Goal: Complete application form

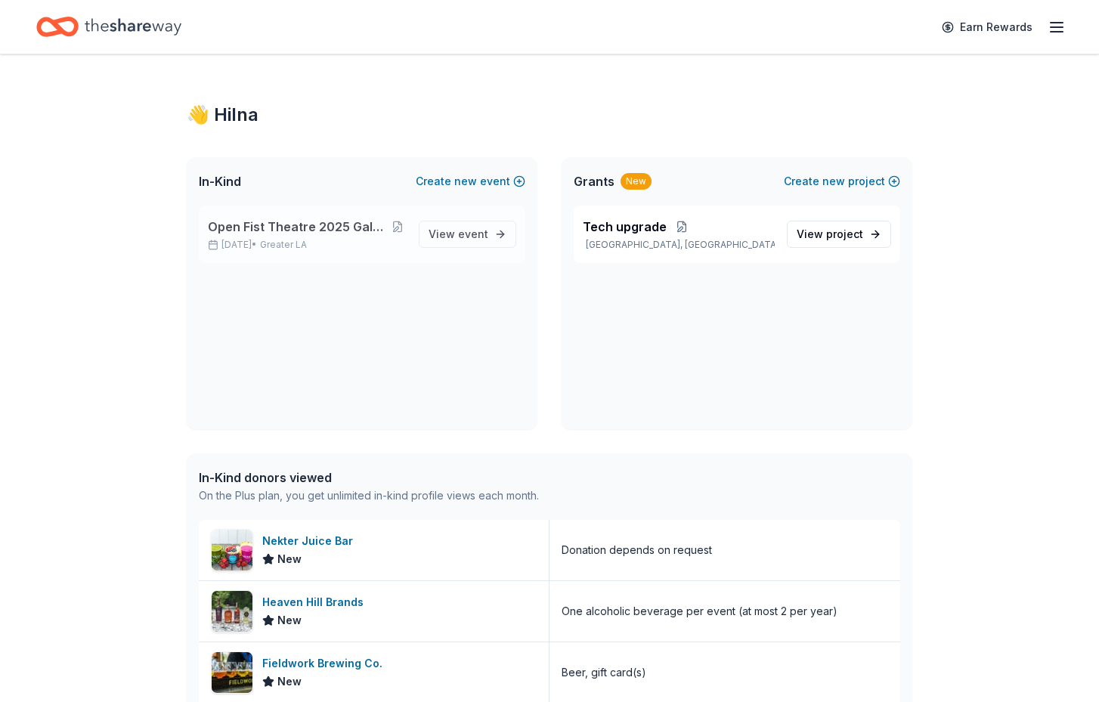
click at [304, 226] on span "Open Fist Theatre 2025 Gala: A Night at the Museum" at bounding box center [298, 227] width 181 height 18
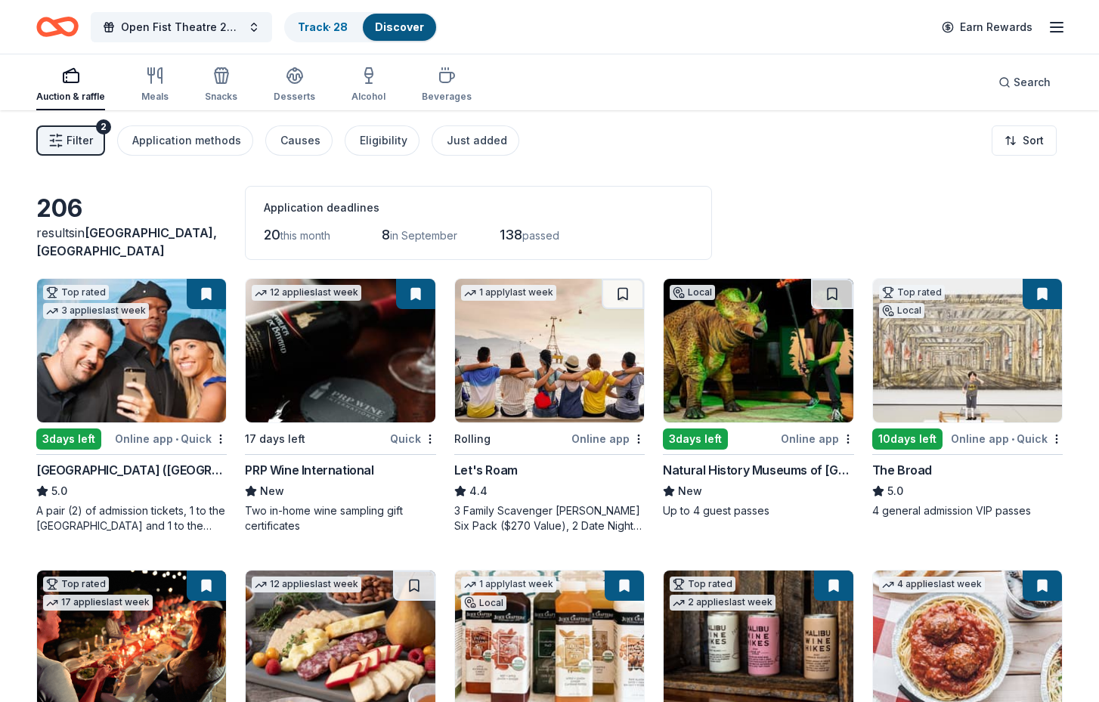
click at [797, 430] on div "Online app" at bounding box center [816, 438] width 73 height 19
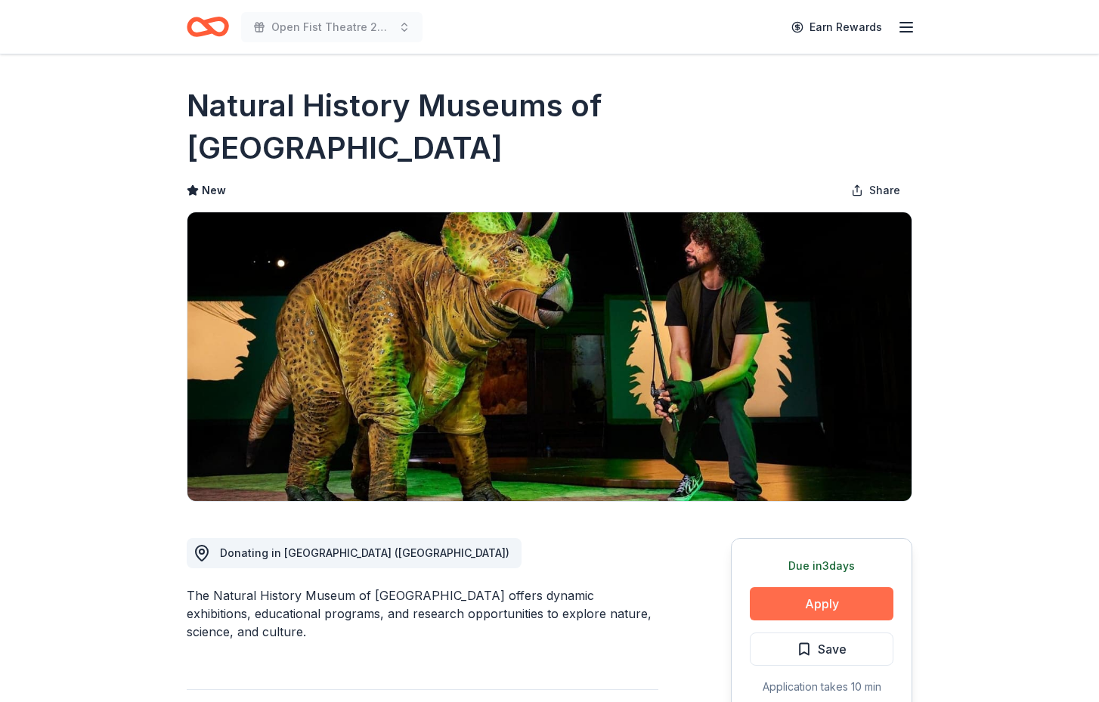
click at [820, 587] on button "Apply" at bounding box center [821, 603] width 144 height 33
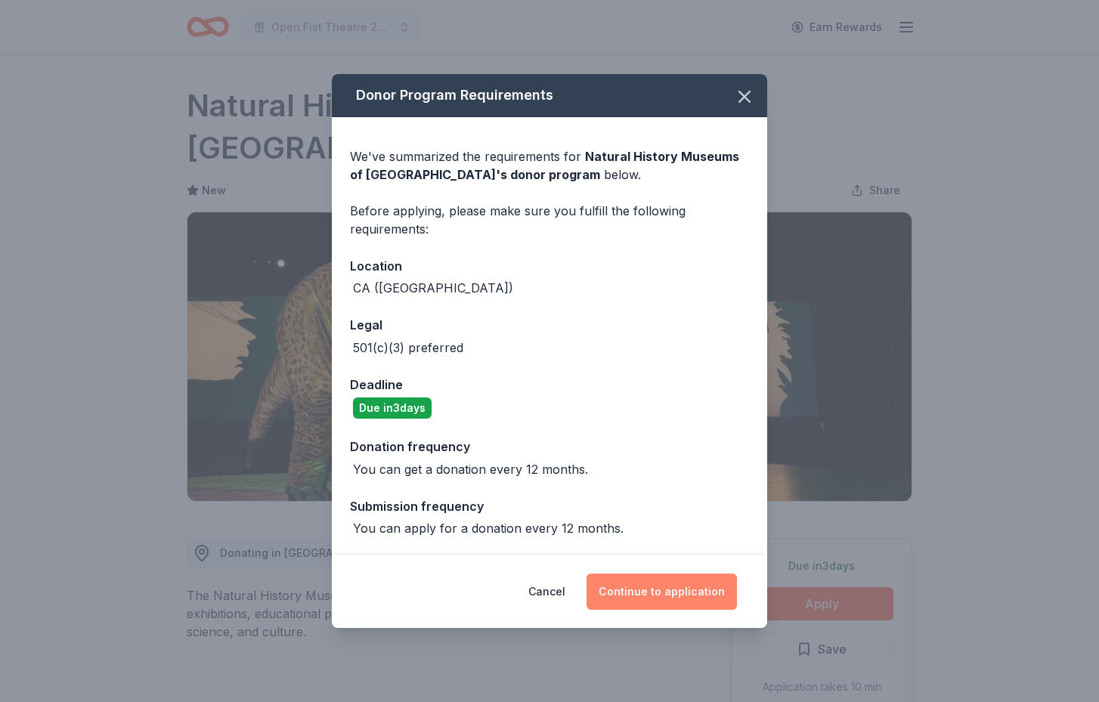
click at [692, 587] on button "Continue to application" at bounding box center [661, 591] width 150 height 36
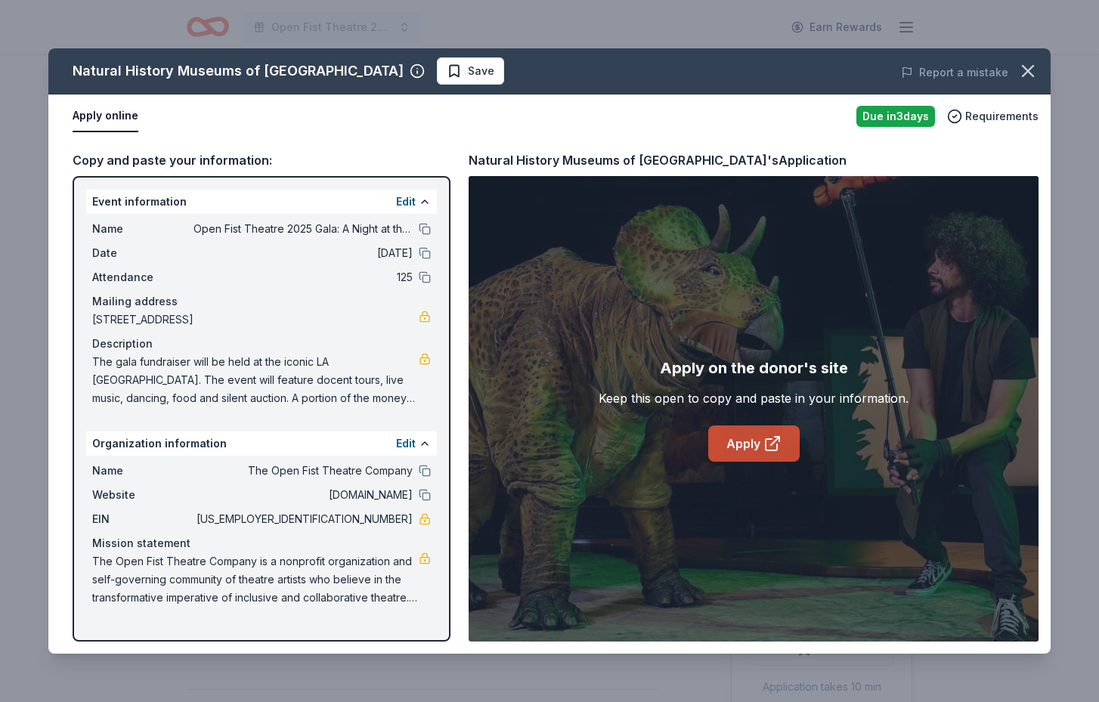
click at [749, 442] on link "Apply" at bounding box center [753, 443] width 91 height 36
click at [453, 69] on span "Save" at bounding box center [471, 71] width 48 height 18
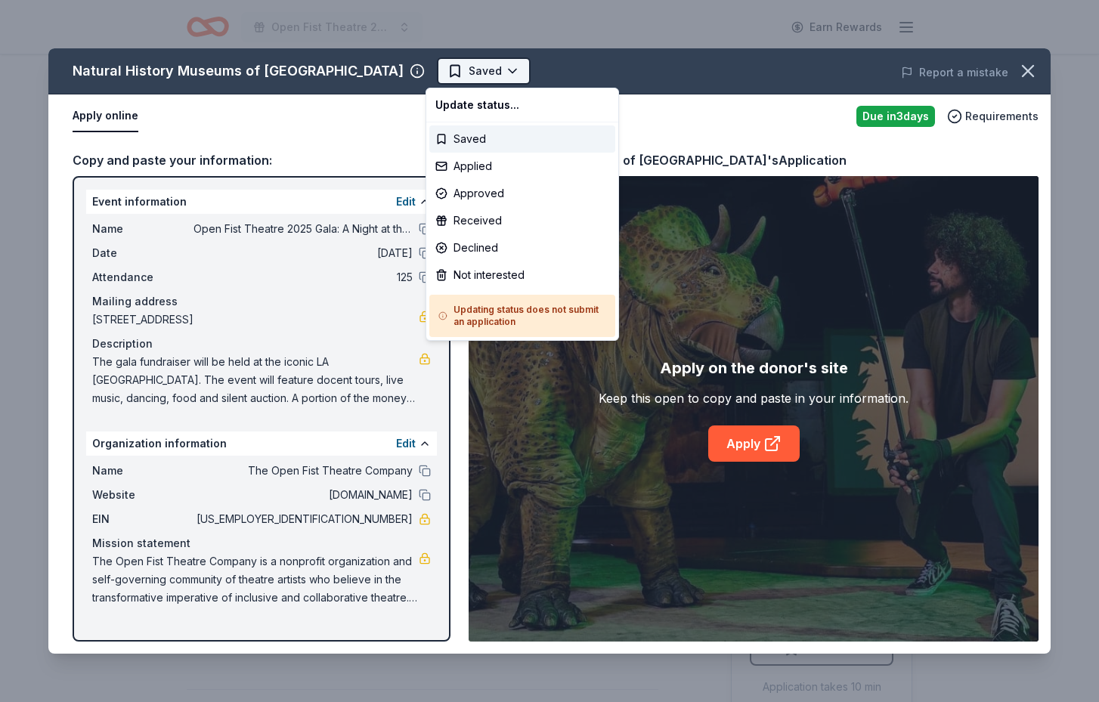
click at [490, 73] on html "Open Fist Theatre 2025 Gala: A Night at the Museum Earn Rewards Due in 3 days S…" at bounding box center [549, 351] width 1099 height 702
click at [453, 168] on div "Applied" at bounding box center [522, 166] width 186 height 27
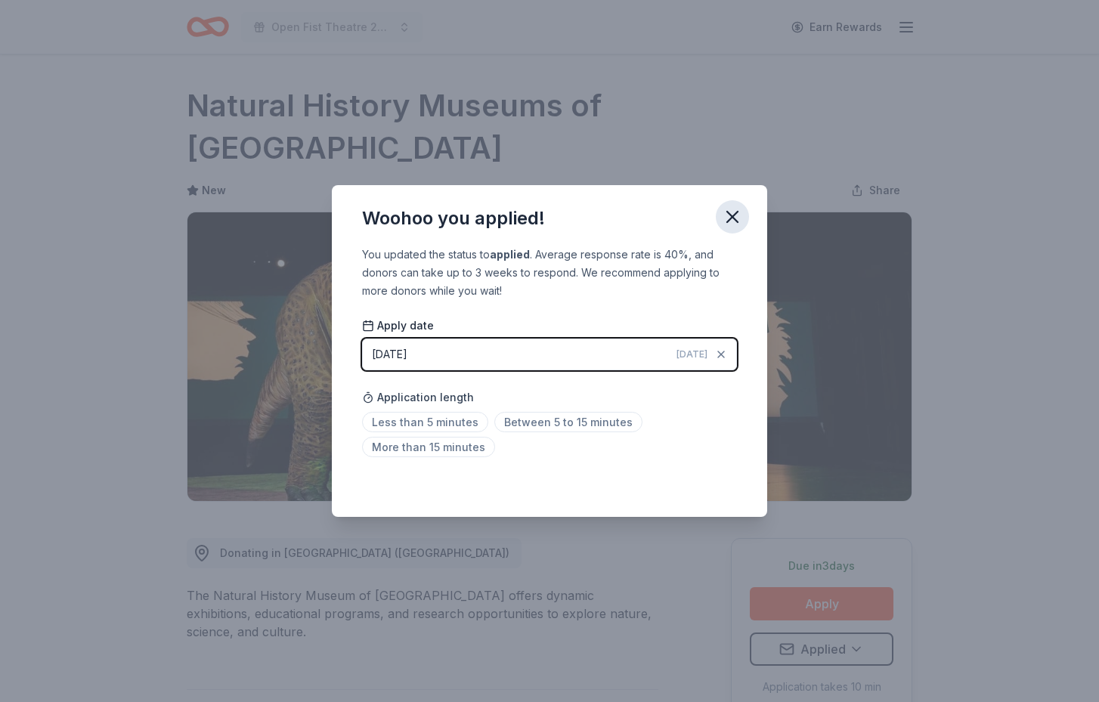
click at [731, 215] on icon "button" at bounding box center [732, 217] width 11 height 11
